Goal: Task Accomplishment & Management: Manage account settings

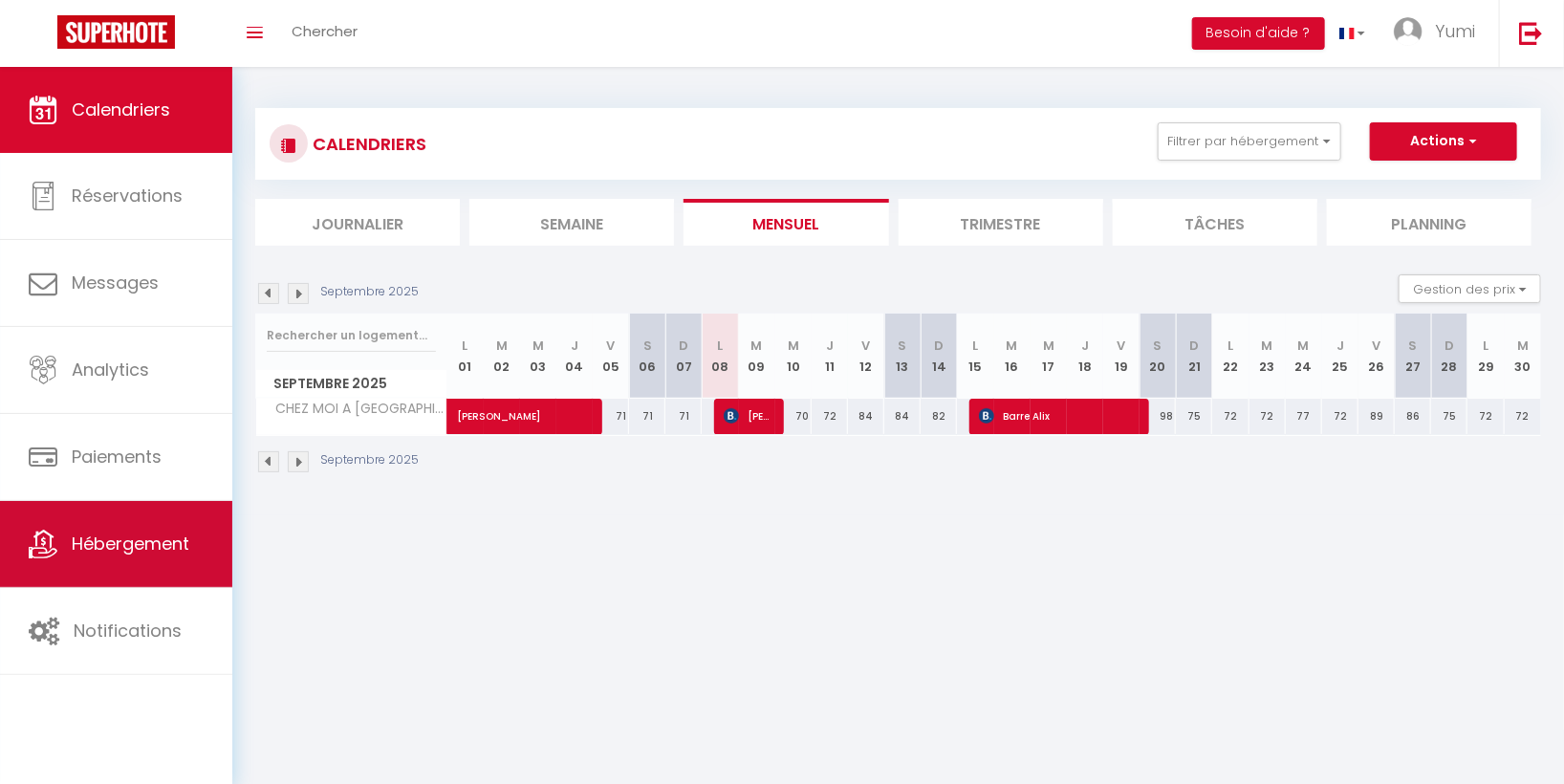
click at [174, 560] on link "Hébergement" at bounding box center [116, 543] width 233 height 86
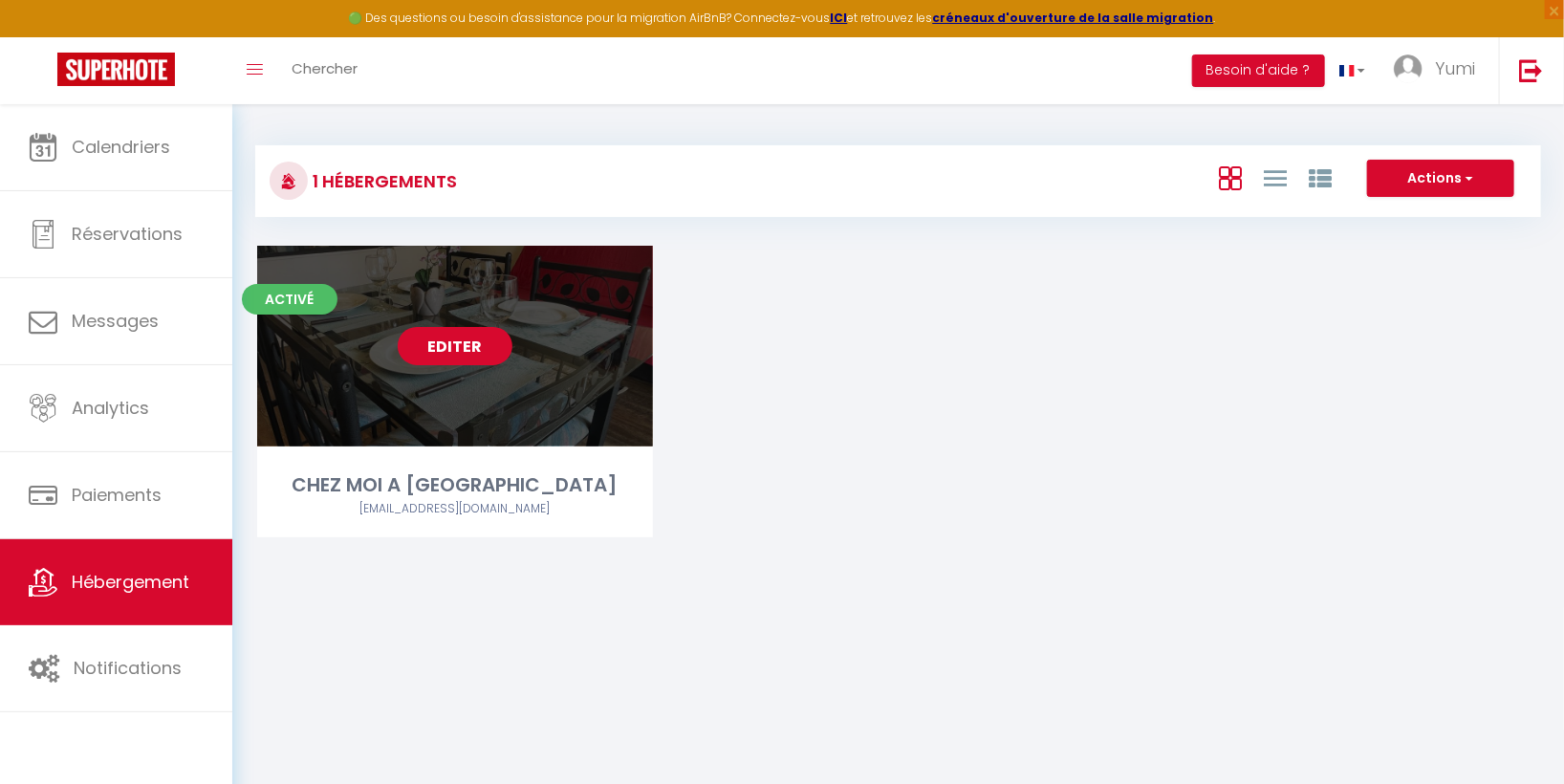
click at [464, 355] on link "Editer" at bounding box center [456, 345] width 115 height 39
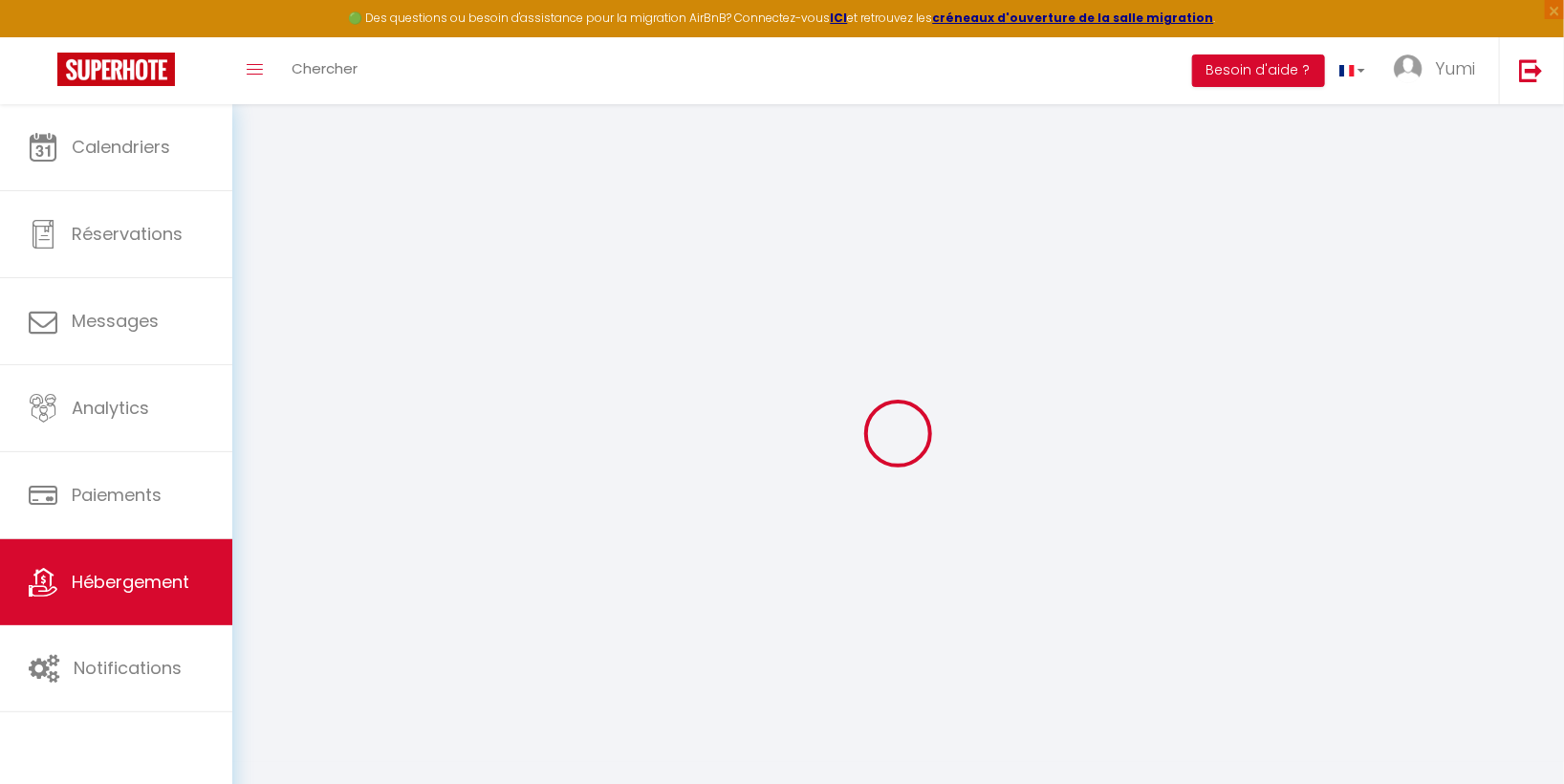
select select "+ 22 %"
select select "+ 31 %"
select select "14:00"
select select
select select "11:00"
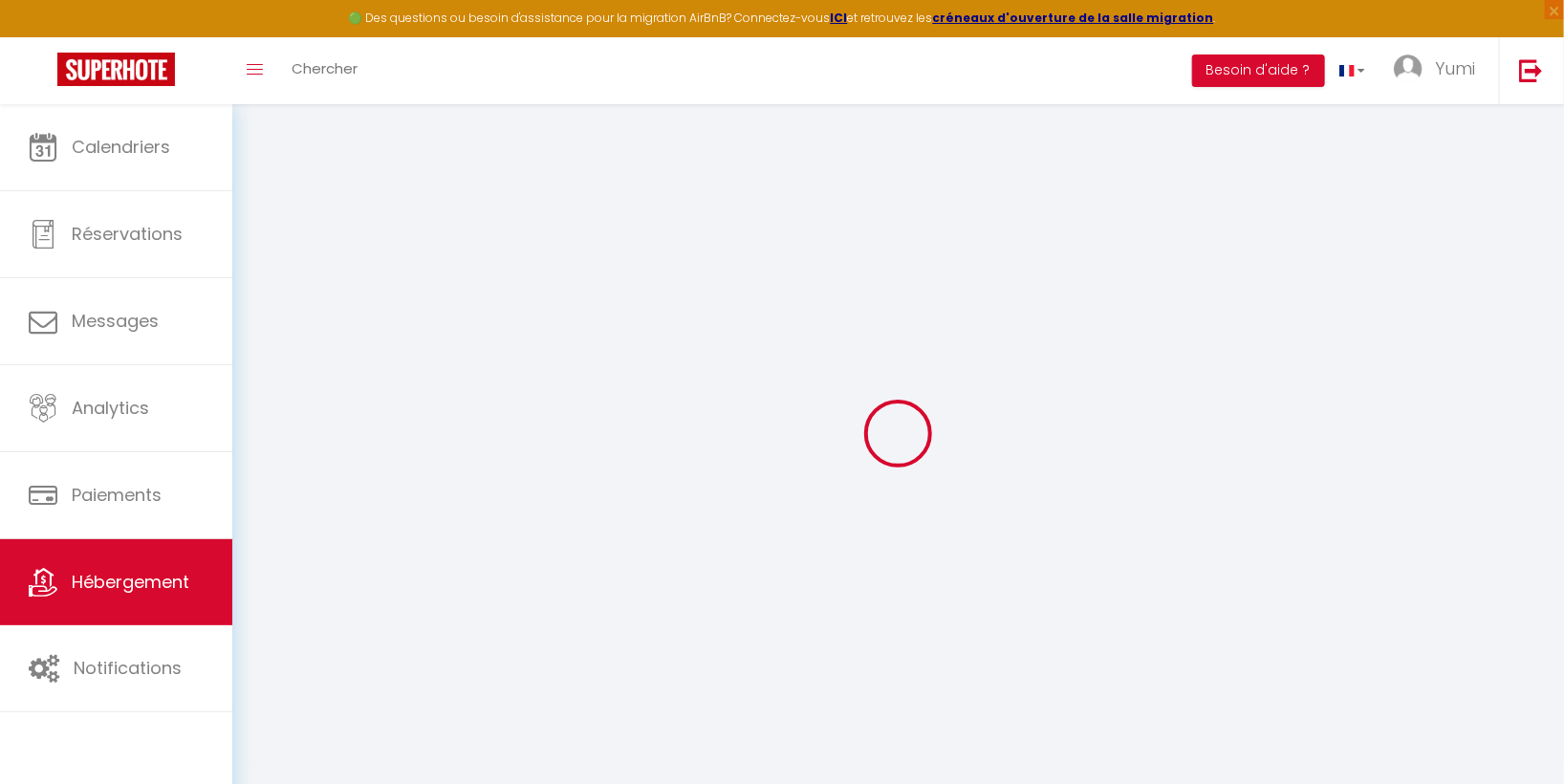
select select "15"
select select "-1"
select select "well_reviewed_guests"
select select "EUR"
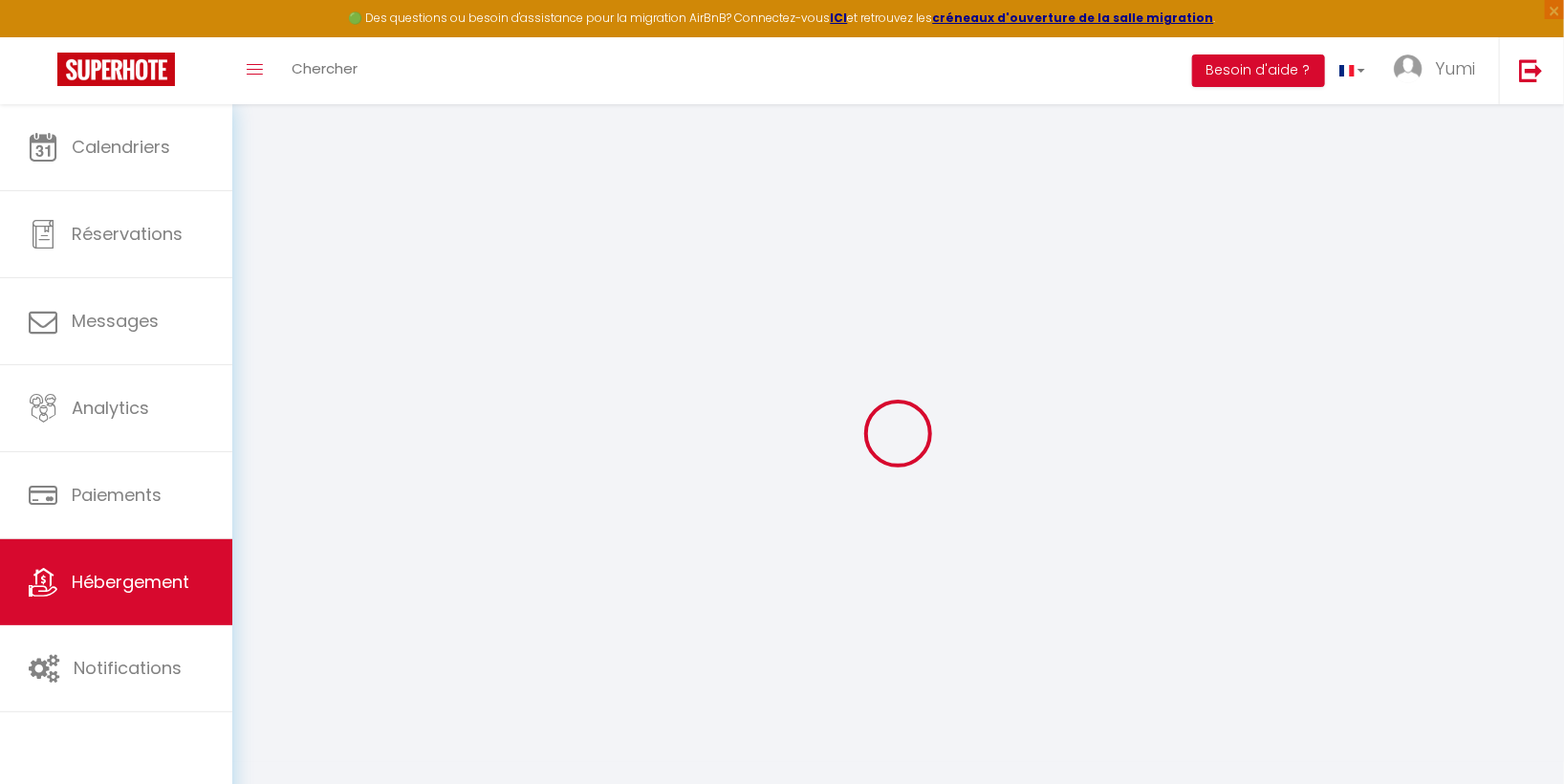
select select "7897-1388595182864301287"
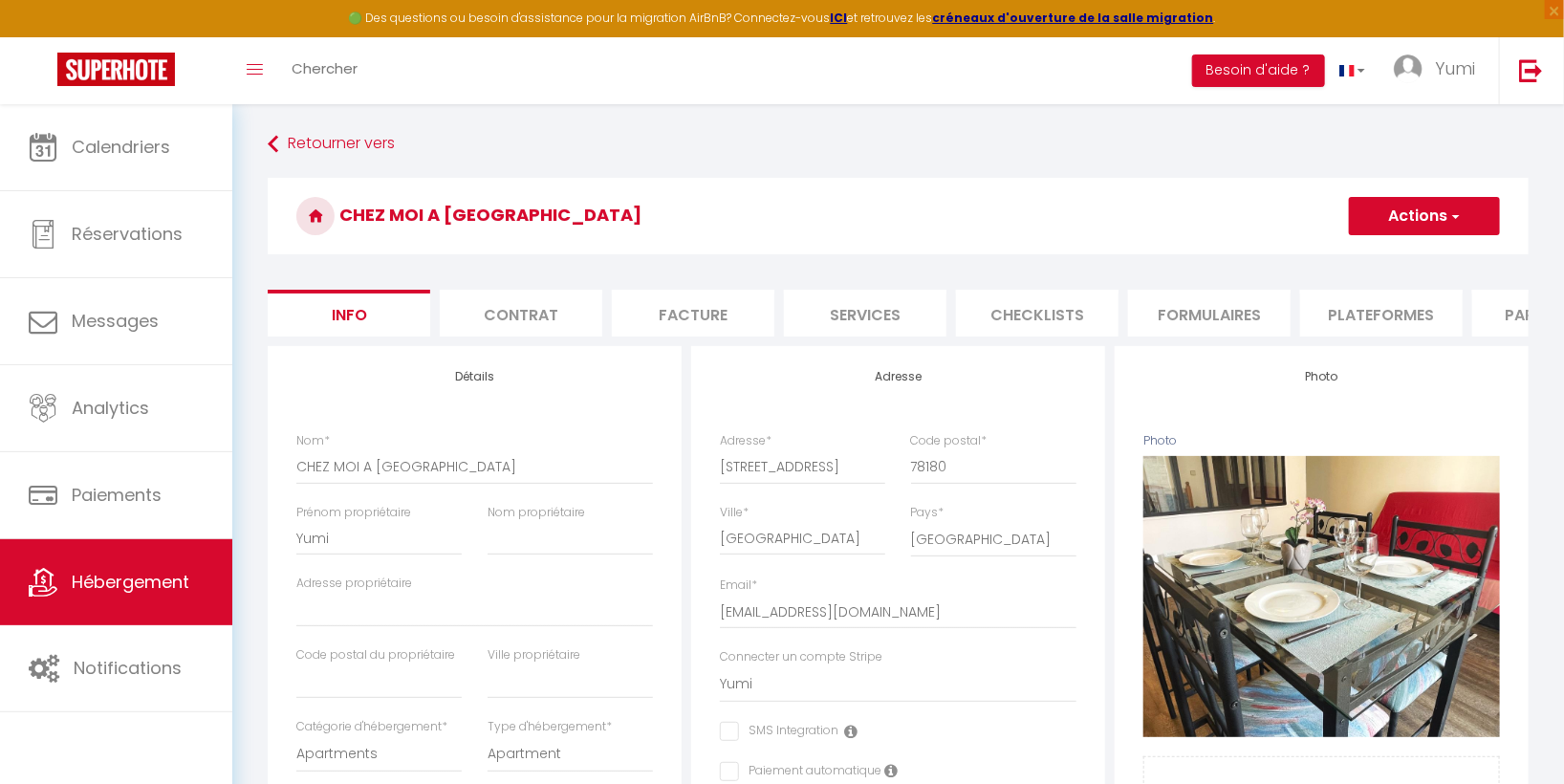
select select
checkbox input "false"
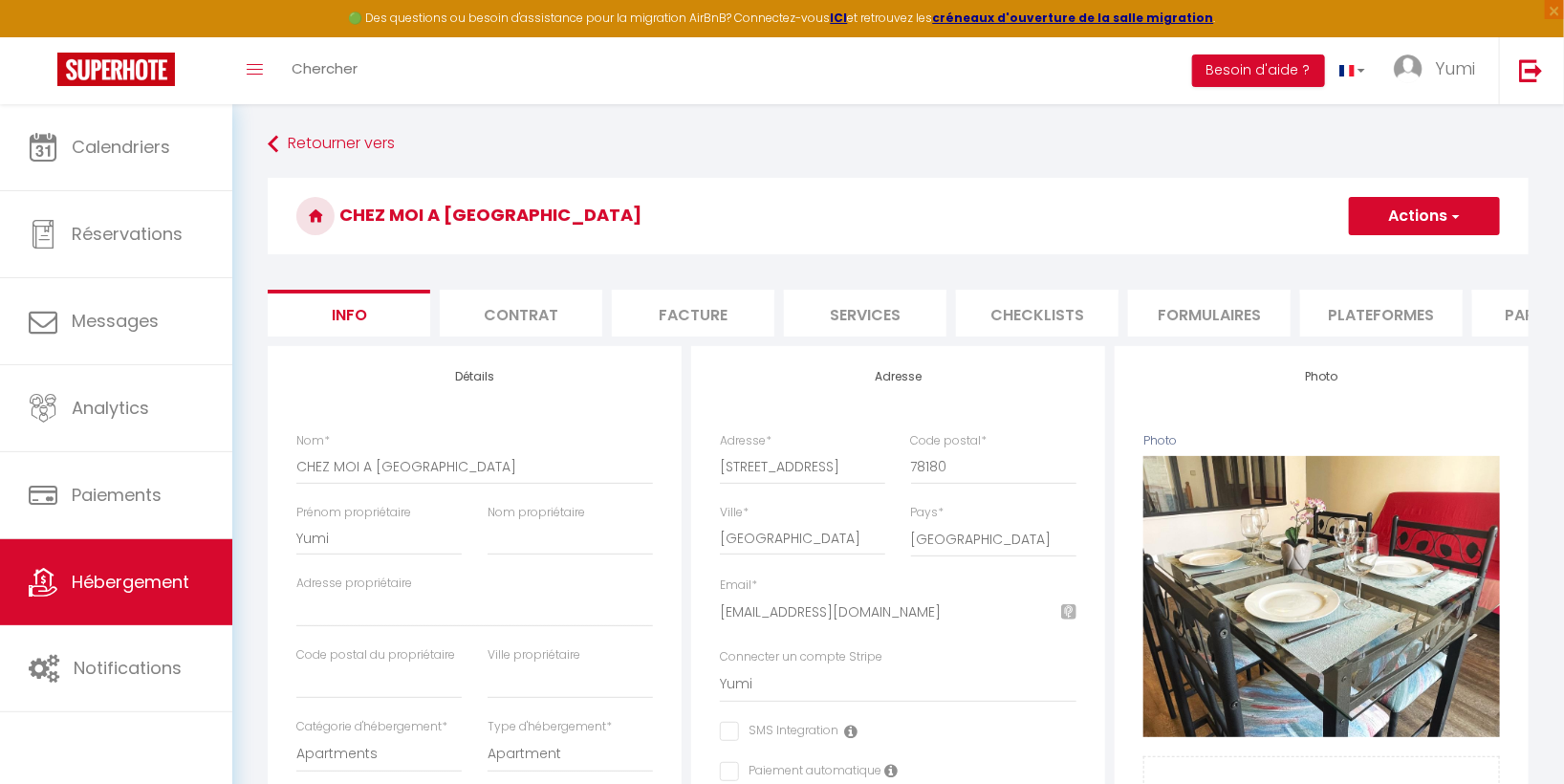
click at [1364, 315] on li "Plateformes" at bounding box center [1382, 312] width 162 height 47
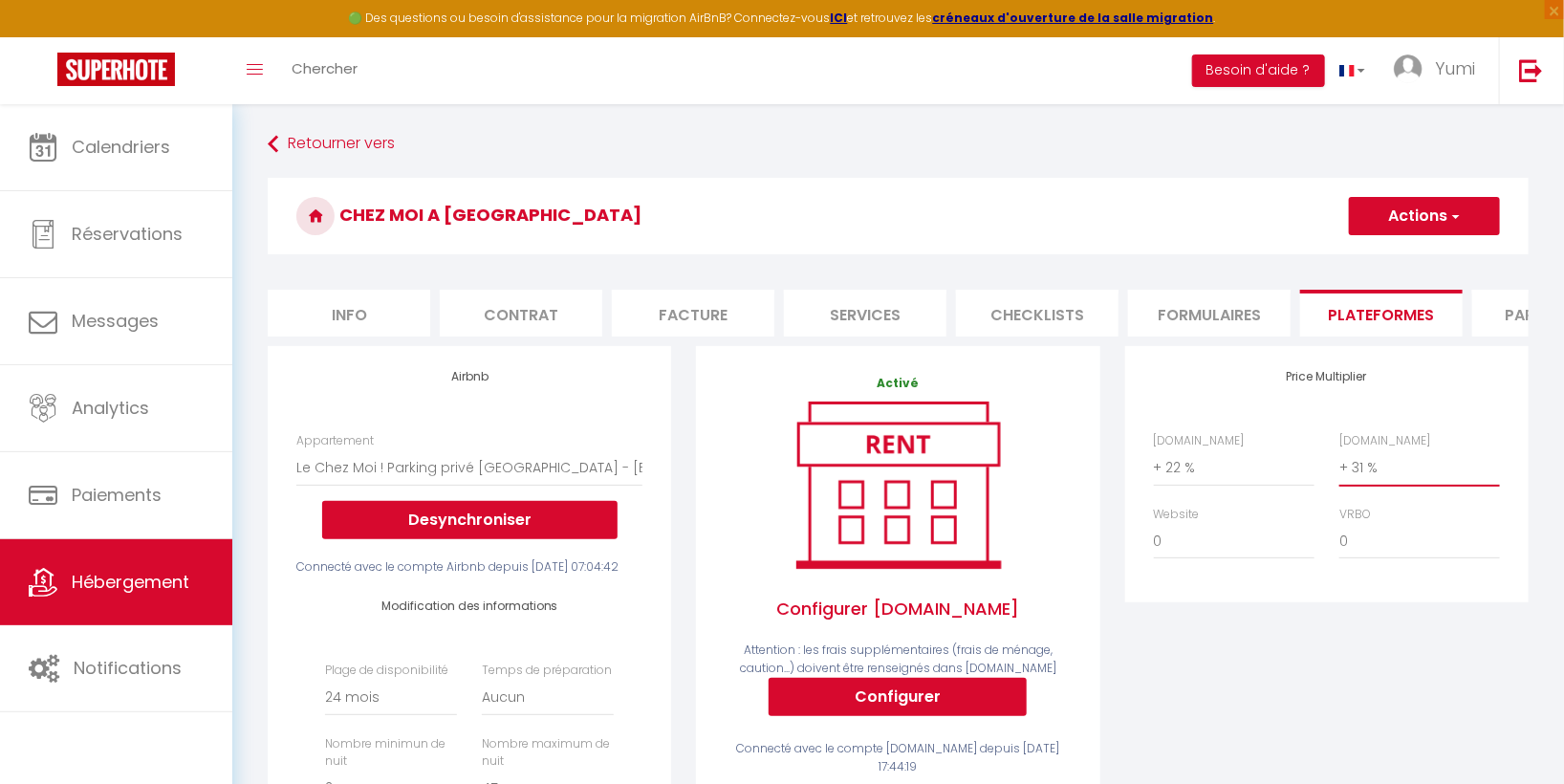
click at [1363, 478] on select "0 + 1 % + 2 % + 3 % + 4 % + 5 % + 6 % + 7 % + 8 % + 9 %" at bounding box center [1419, 467] width 160 height 37
select select "+ 32 %"
click at [1339, 464] on select "0 + 1 % + 2 % + 3 % + 4 % + 5 % + 6 % + 7 % + 8 % + 9 %" at bounding box center [1419, 467] width 160 height 37
click at [1439, 213] on button "Actions" at bounding box center [1424, 216] width 152 height 39
click at [1436, 251] on link "Enregistrer" at bounding box center [1423, 257] width 152 height 25
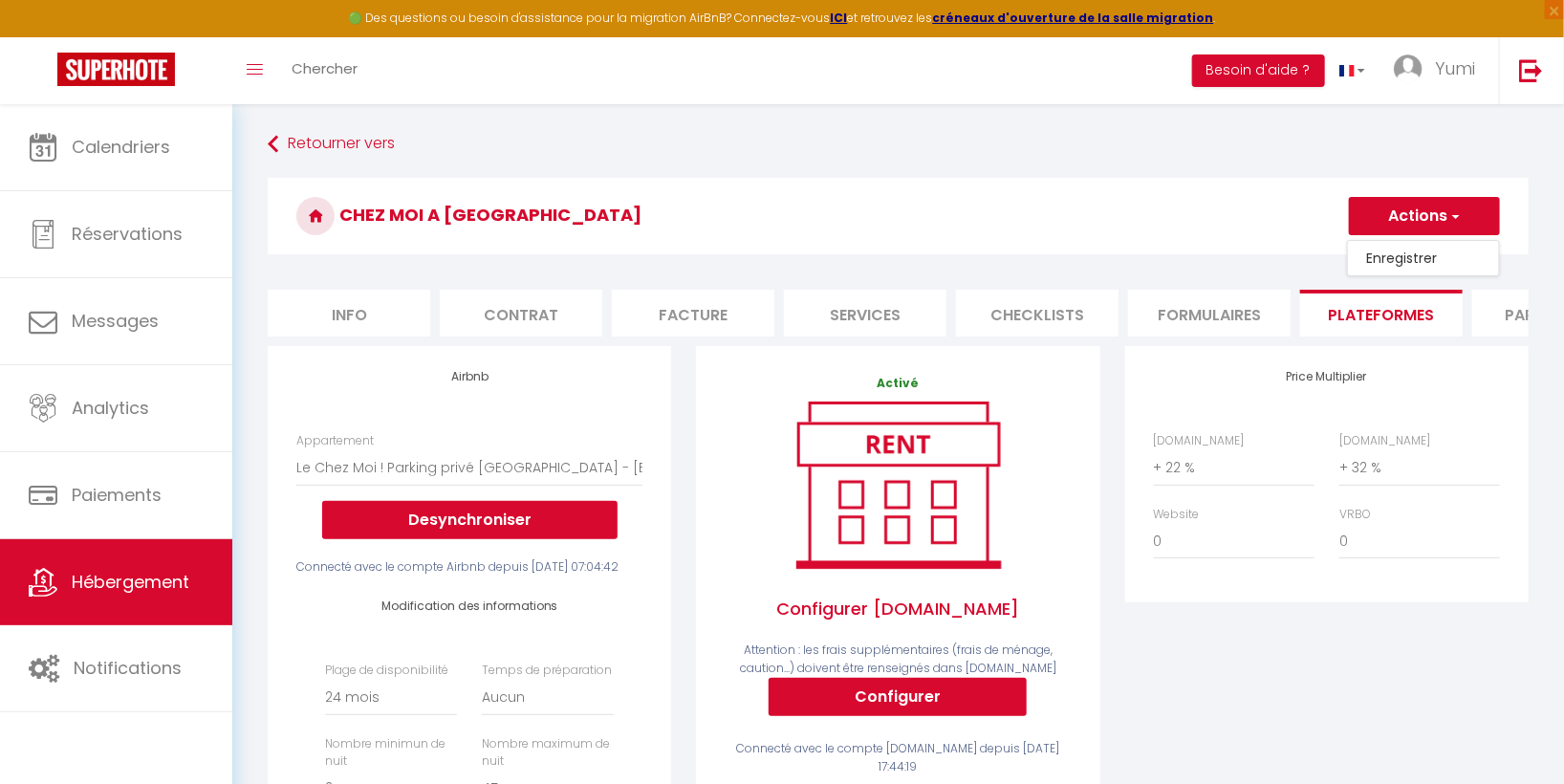
select select "-1"
select select "well_reviewed_guests"
select select "EUR"
click at [1420, 210] on button "Actions" at bounding box center [1424, 216] width 152 height 39
